Goal: Navigation & Orientation: Find specific page/section

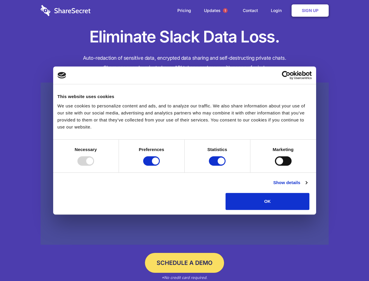
click at [94, 166] on div at bounding box center [85, 160] width 17 height 9
click at [160, 166] on input "Preferences" at bounding box center [151, 160] width 17 height 9
checkbox input "false"
click at [218, 166] on input "Statistics" at bounding box center [217, 160] width 17 height 9
checkbox input "false"
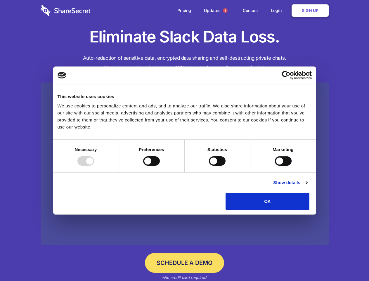
click at [275, 166] on input "Marketing" at bounding box center [283, 160] width 17 height 9
checkbox input "true"
click at [307, 186] on link "Show details" at bounding box center [290, 182] width 34 height 7
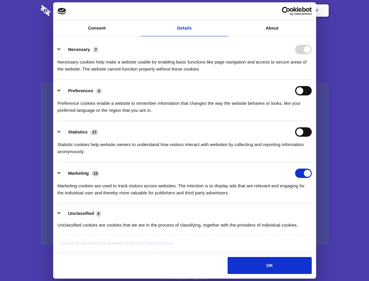
click at [312, 121] on li "Preferences 4 Preference cookies enable a website to remember information that …" at bounding box center [185, 100] width 254 height 41
click at [225, 11] on span "1" at bounding box center [225, 10] width 5 height 5
